Goal: Navigation & Orientation: Find specific page/section

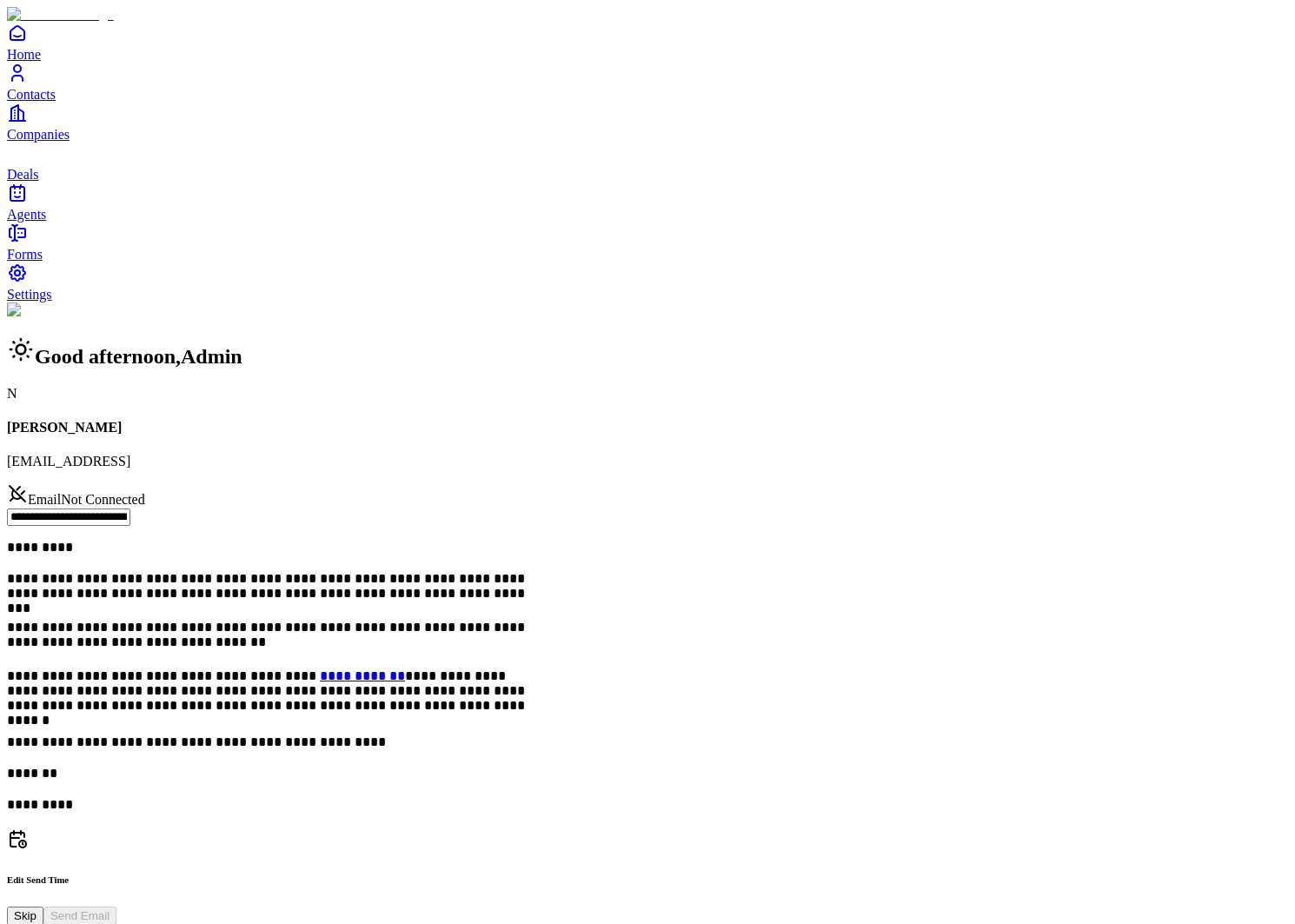
click at [79, 223] on div "Home Contacts Companies Deals Agents" at bounding box center [647, 123] width 1281 height 200
click at [78, 102] on link "Contacts" at bounding box center [647, 81] width 1281 height 39
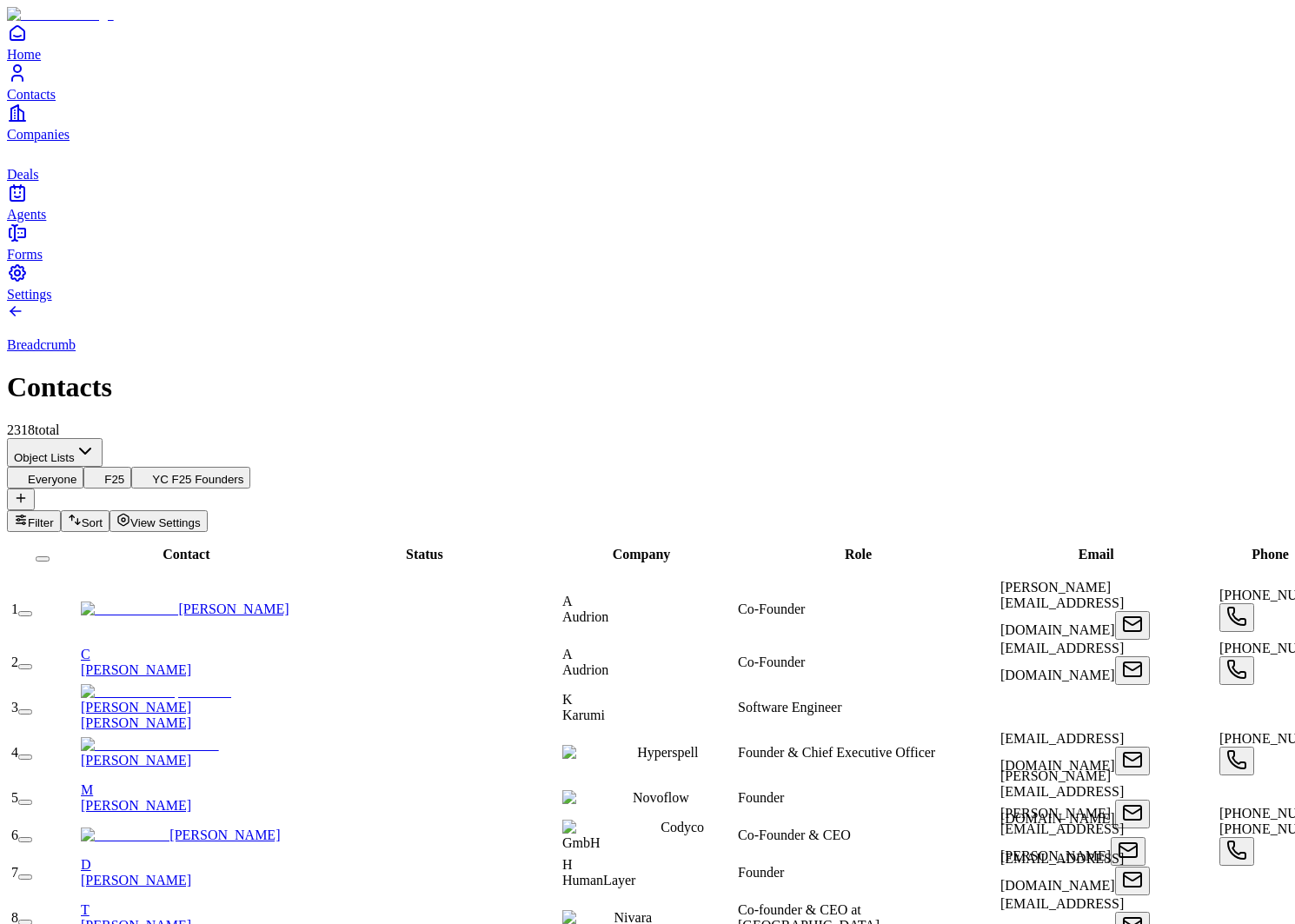
click at [44, 142] on link "Companies" at bounding box center [647, 122] width 1281 height 39
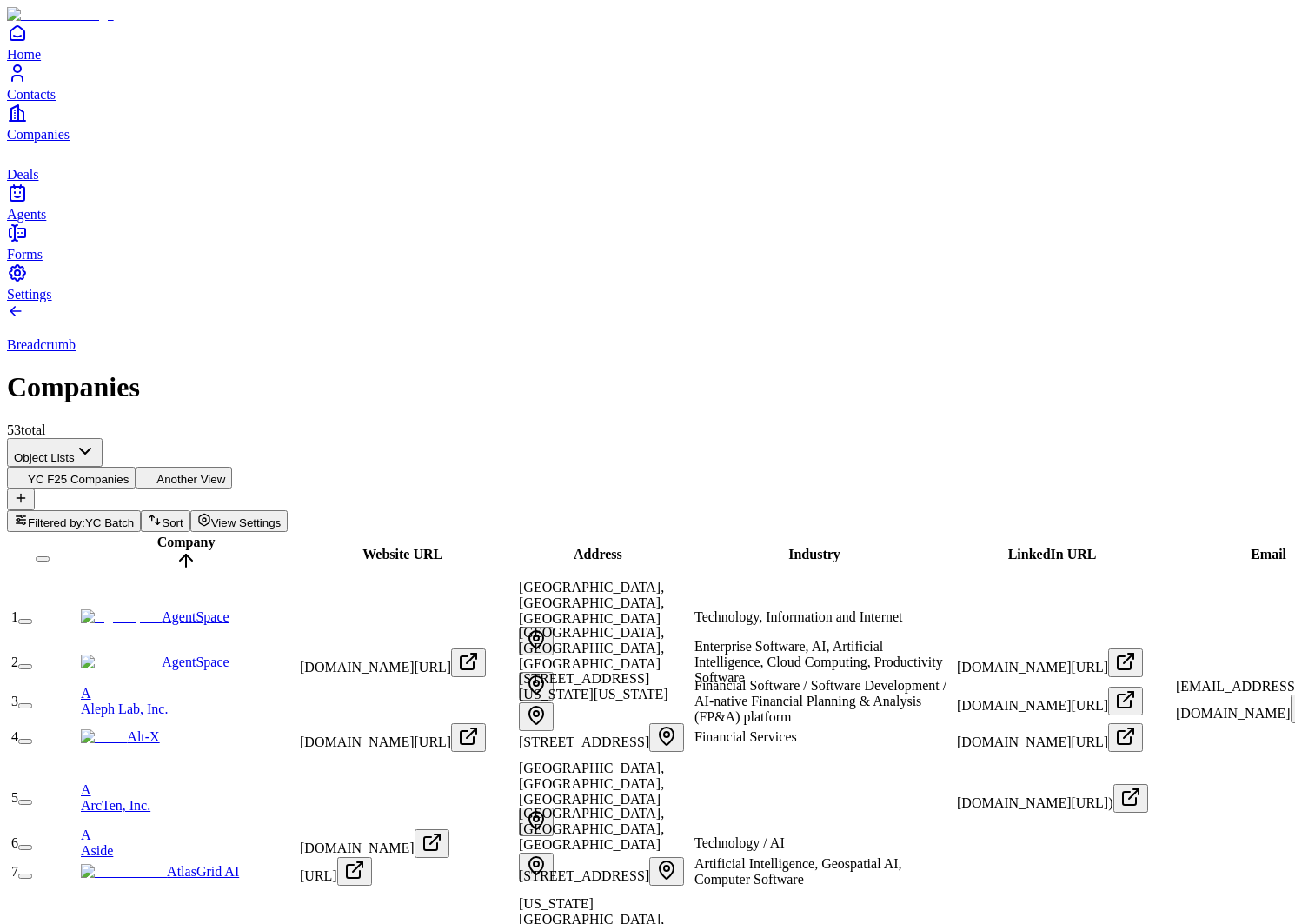
click at [160, 729] on link "Alt-X" at bounding box center [121, 736] width 79 height 15
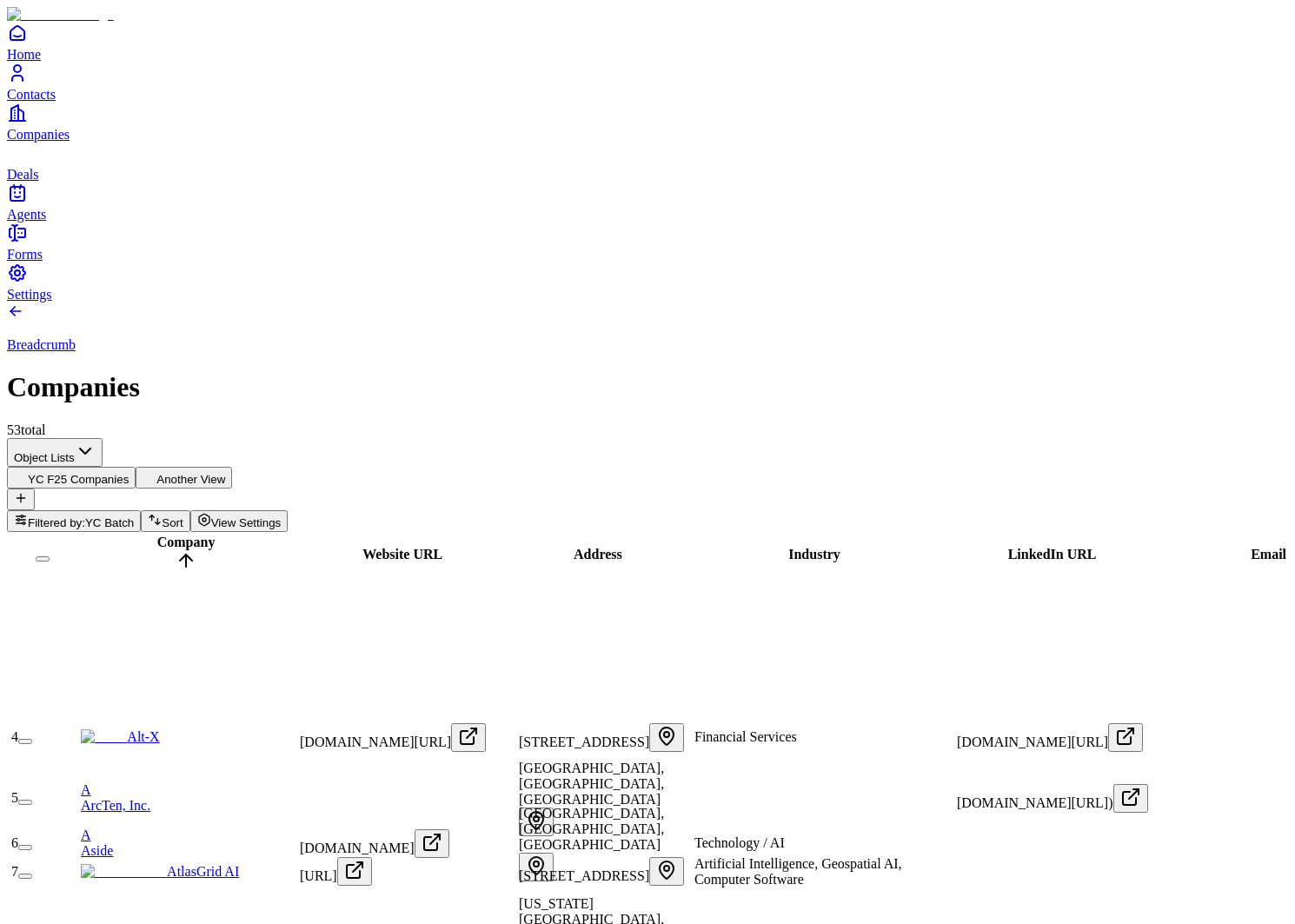
scroll to position [898, 0]
